Goal: Information Seeking & Learning: Learn about a topic

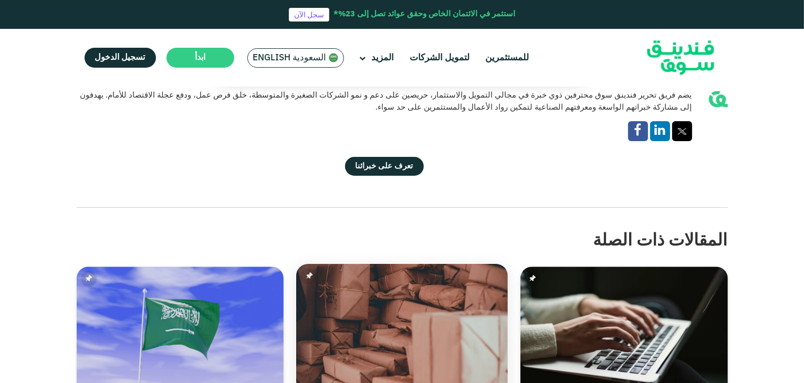
scroll to position [2310, 0]
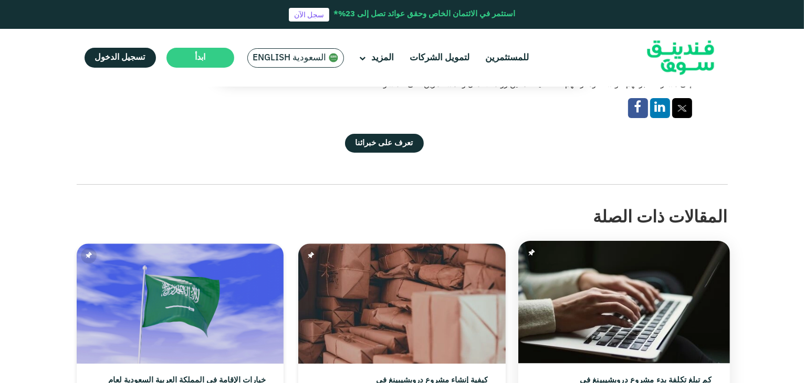
click at [672, 241] on img at bounding box center [624, 302] width 212 height 122
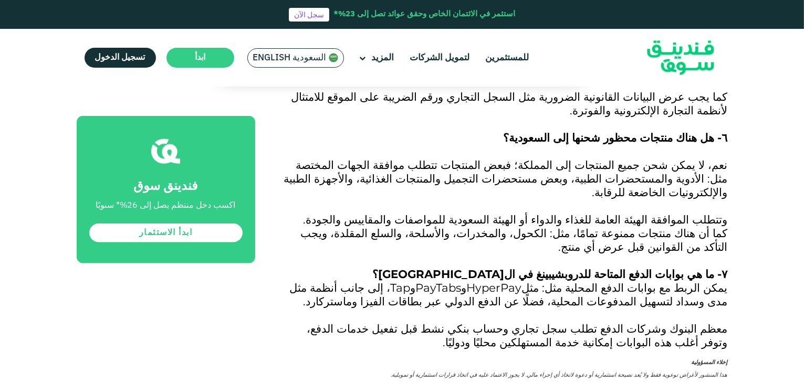
scroll to position [5249, 0]
